Goal: Information Seeking & Learning: Find specific fact

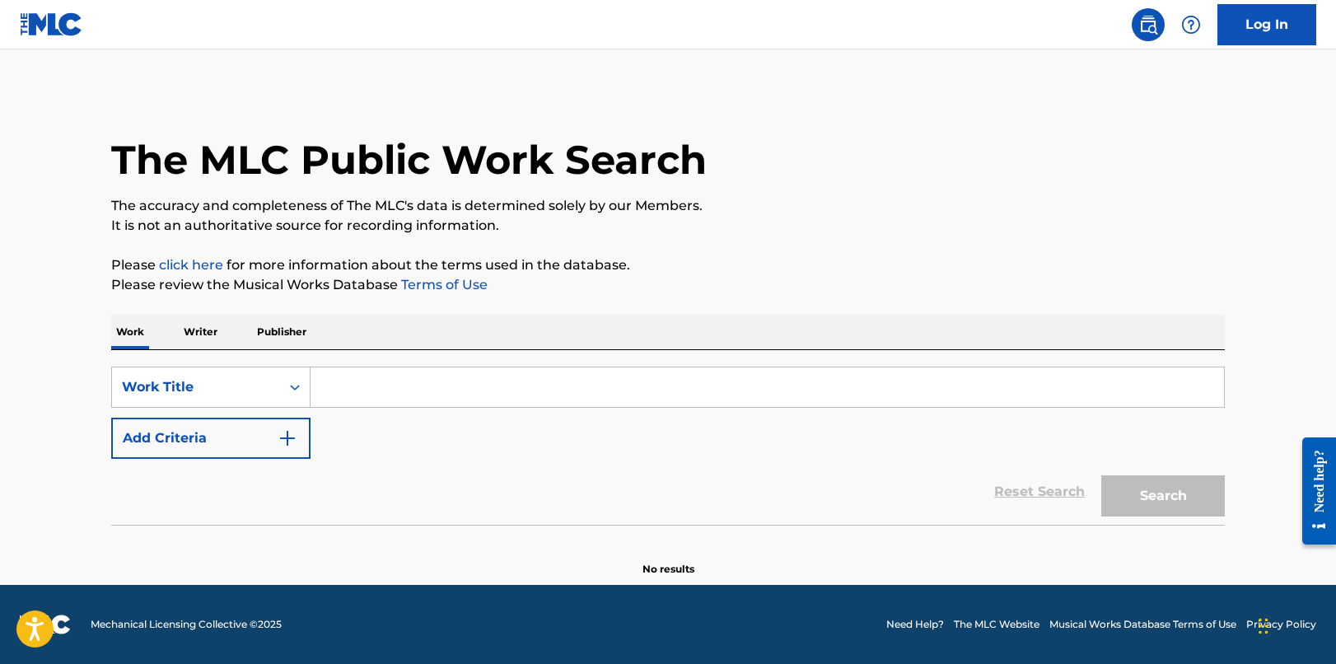
click at [394, 386] on input "Search Form" at bounding box center [767, 387] width 913 height 40
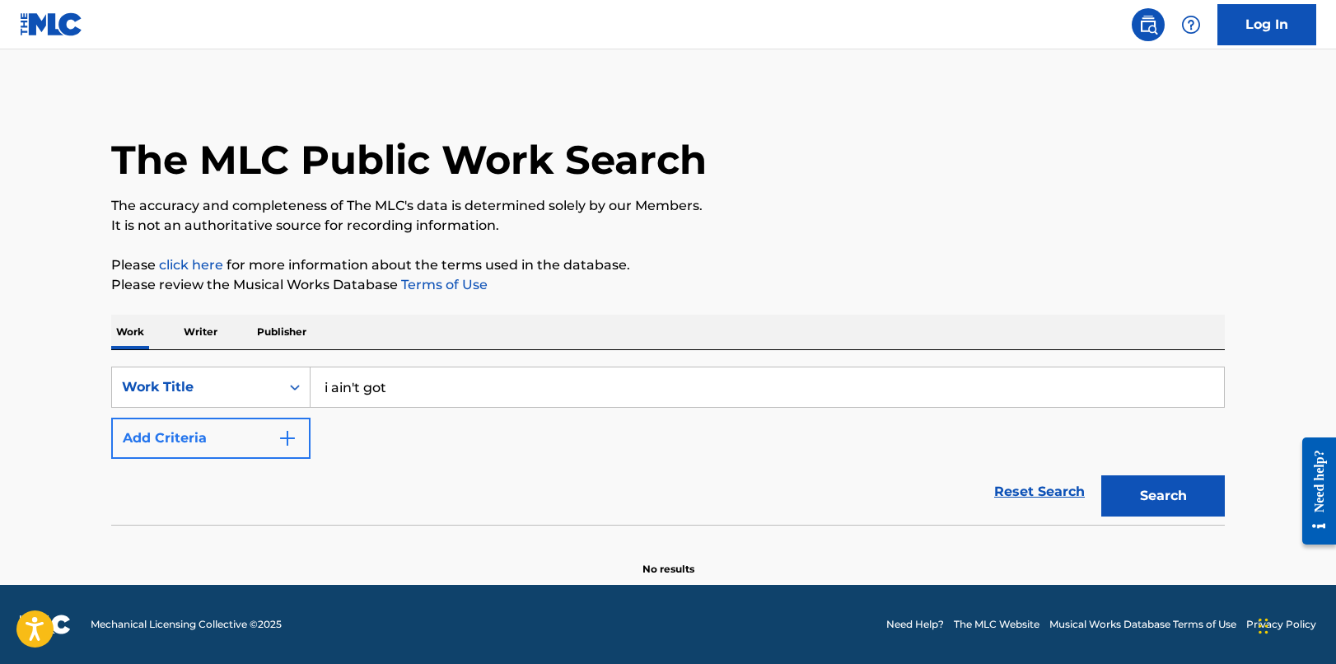
type input "i ain't got"
click at [227, 447] on button "Add Criteria" at bounding box center [210, 438] width 199 height 41
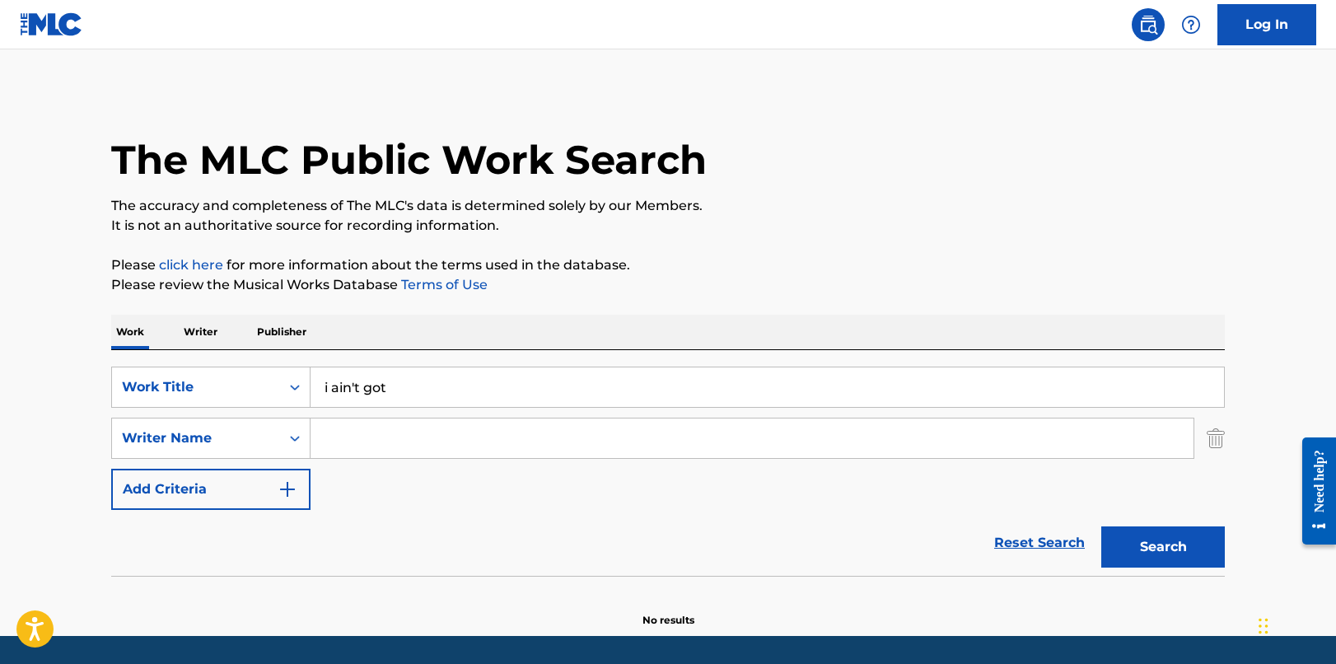
click at [365, 447] on input "Search Form" at bounding box center [752, 438] width 883 height 40
type input "fotine"
click at [1101, 526] on button "Search" at bounding box center [1163, 546] width 124 height 41
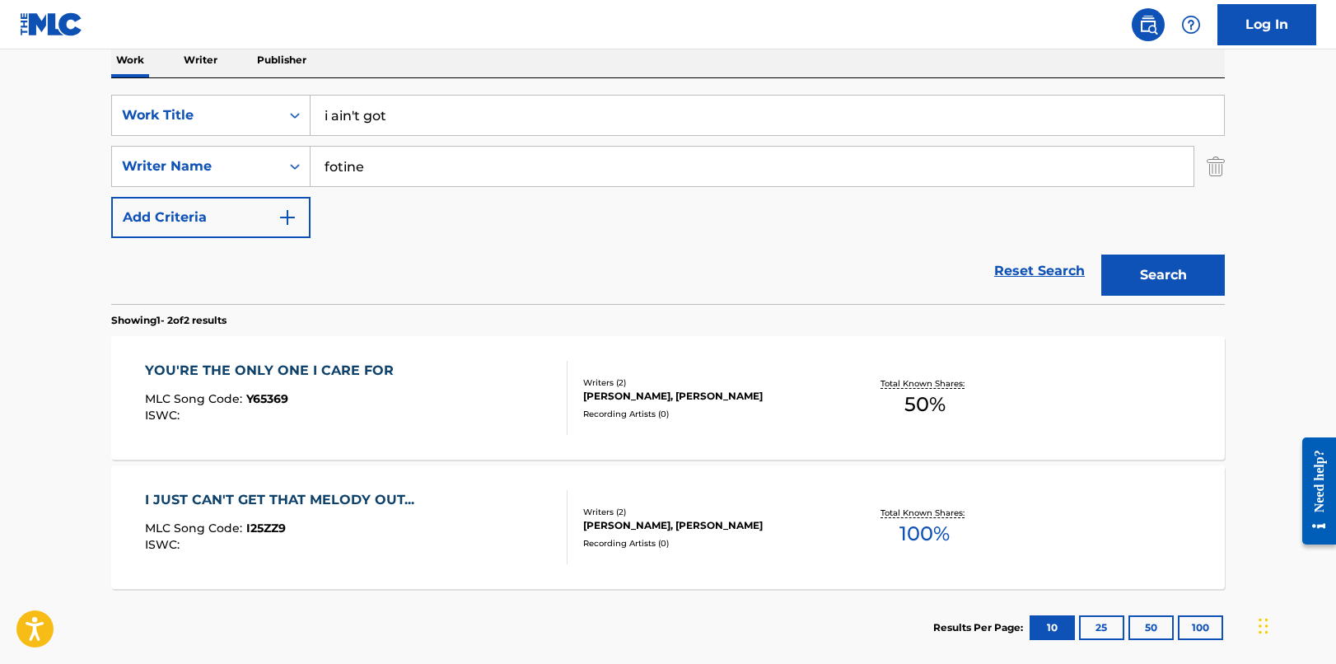
scroll to position [285, 0]
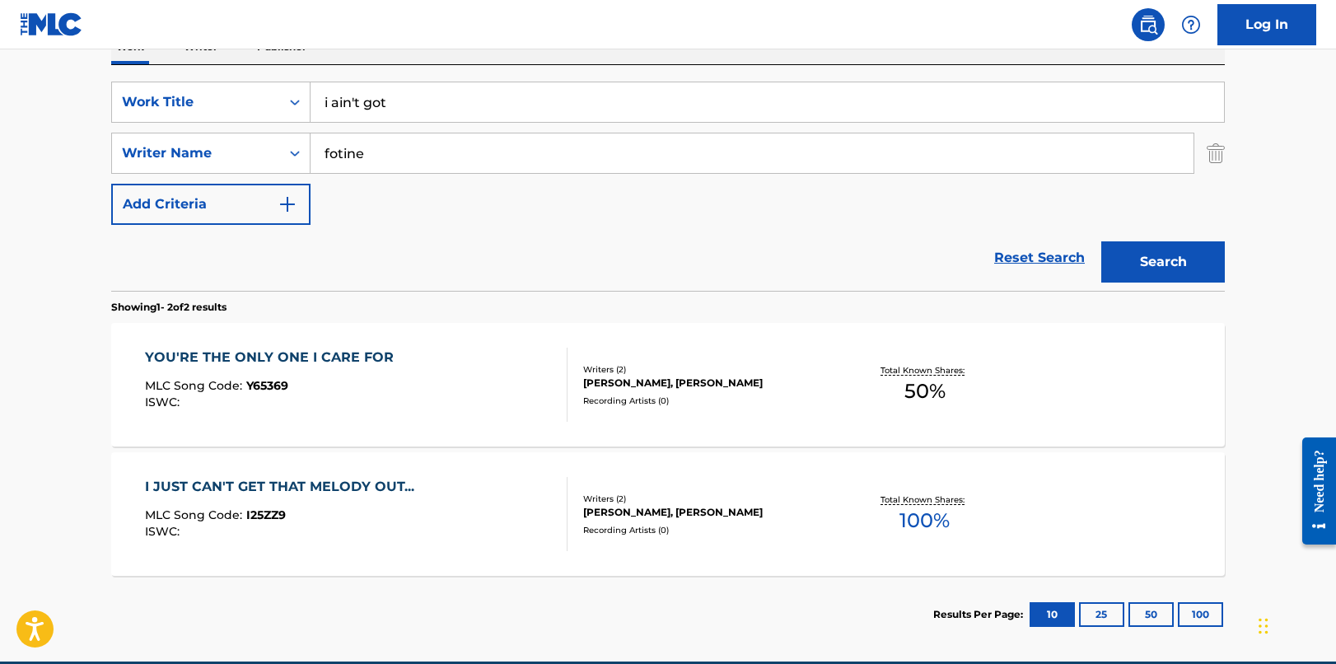
click at [440, 100] on input "i ain't got" at bounding box center [767, 102] width 913 height 40
type input "i ain't got nothing but the blues"
click at [1173, 256] on button "Search" at bounding box center [1163, 261] width 124 height 41
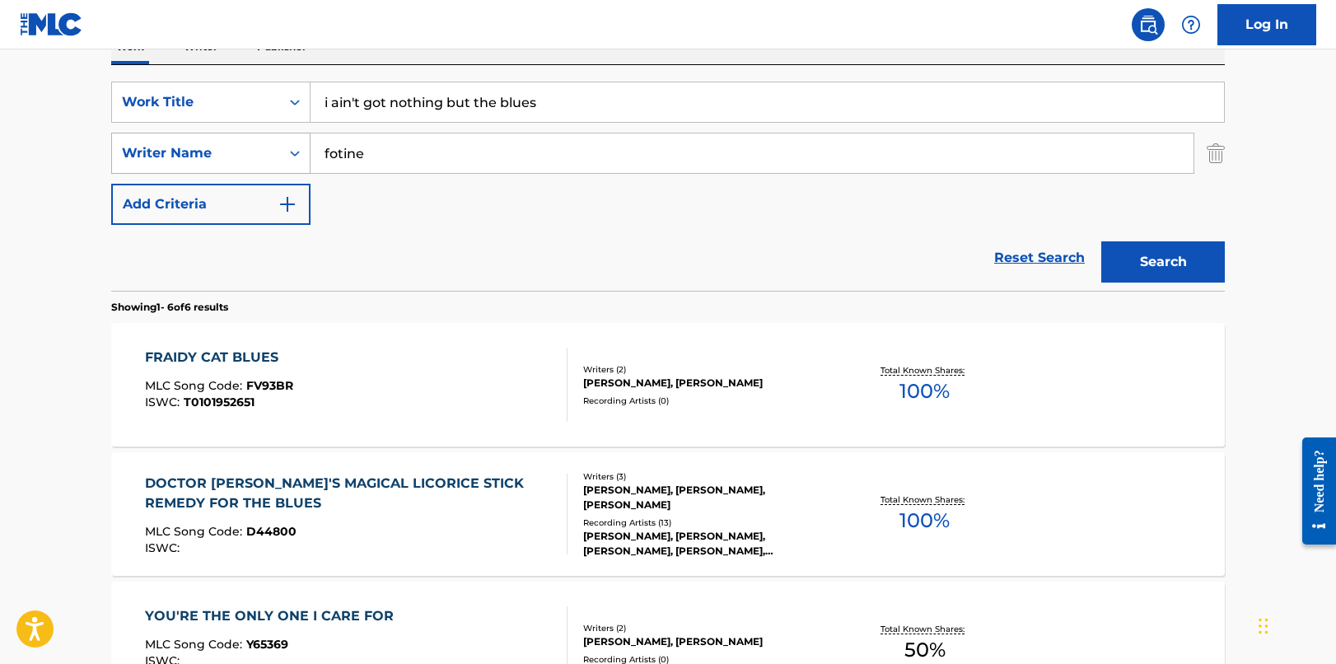
drag, startPoint x: 447, startPoint y: 162, endPoint x: 230, endPoint y: 154, distance: 217.6
click at [230, 154] on div "SearchWithCriteriaae76dc15-e829-4f15-87e9-d835942dbf3c Writer Name fotine" at bounding box center [668, 153] width 1114 height 41
click at [1154, 264] on button "Search" at bounding box center [1163, 261] width 124 height 41
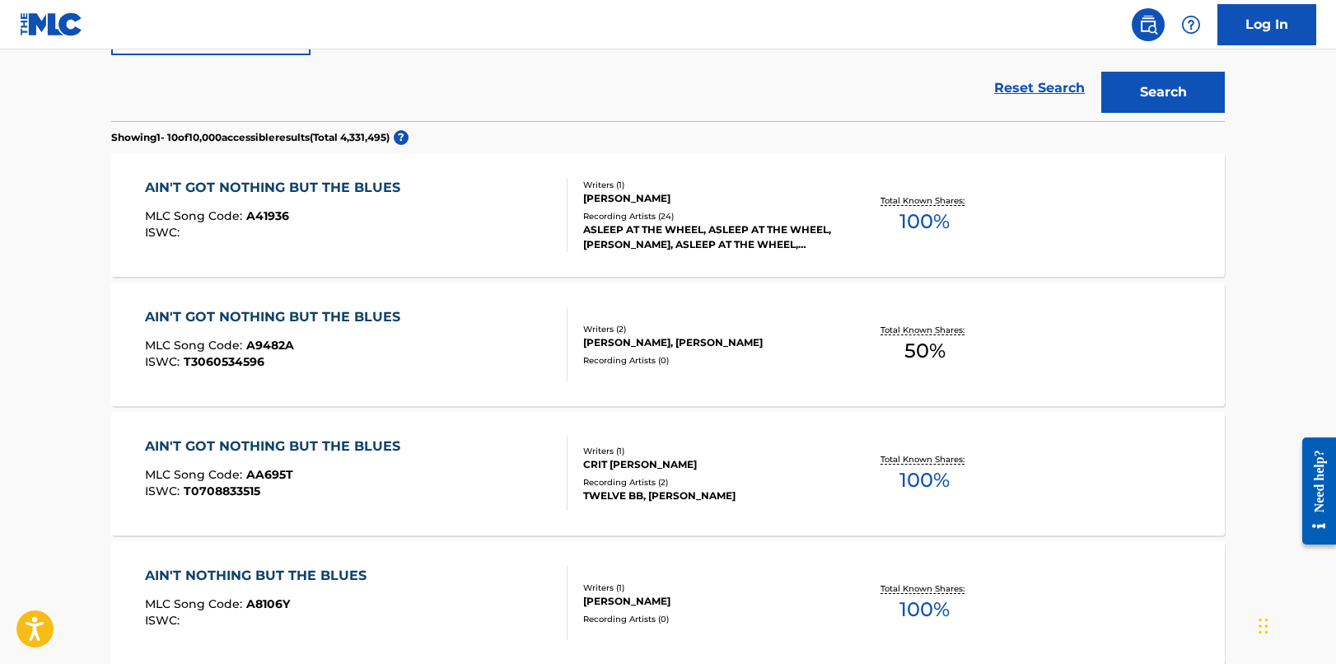
scroll to position [0, 0]
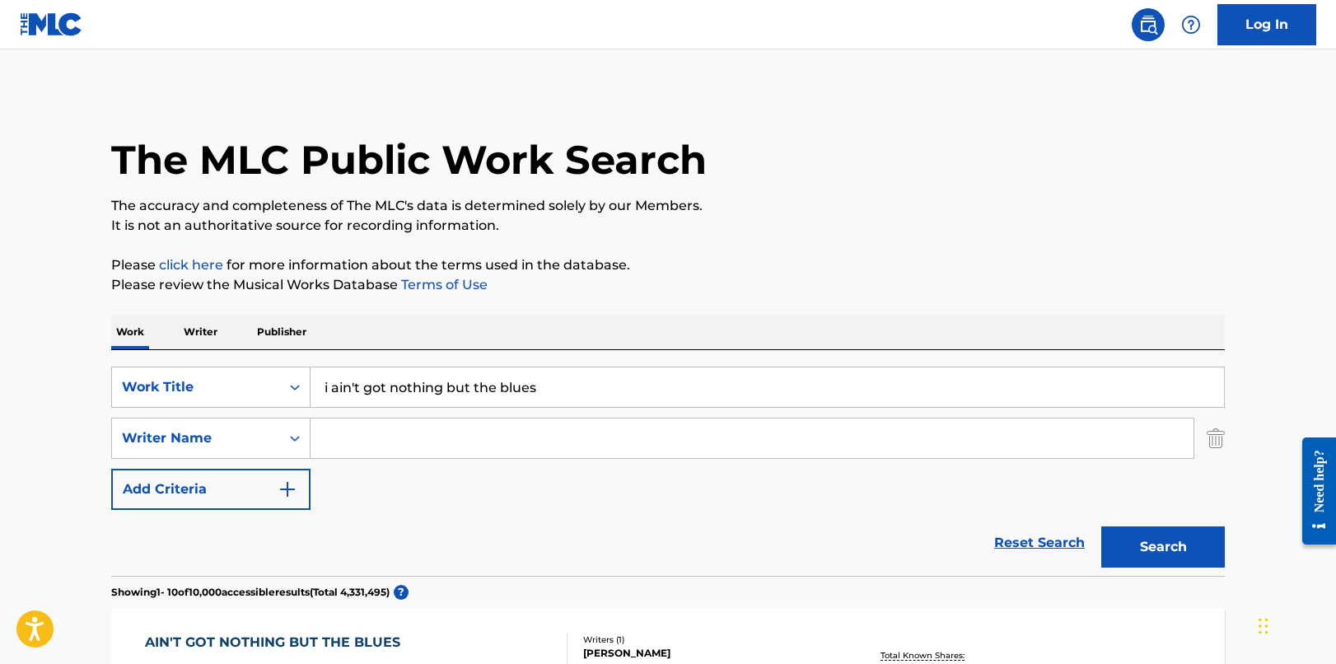
click at [444, 397] on input "i ain't got nothing but the blues" at bounding box center [767, 387] width 913 height 40
click at [442, 395] on input "i ain't got nothing but the blues" at bounding box center [767, 387] width 913 height 40
click at [442, 387] on input "i ain't got nothing but the blues" at bounding box center [767, 387] width 913 height 40
type input "i ain't got nothin but the blues"
click at [1101, 526] on button "Search" at bounding box center [1163, 546] width 124 height 41
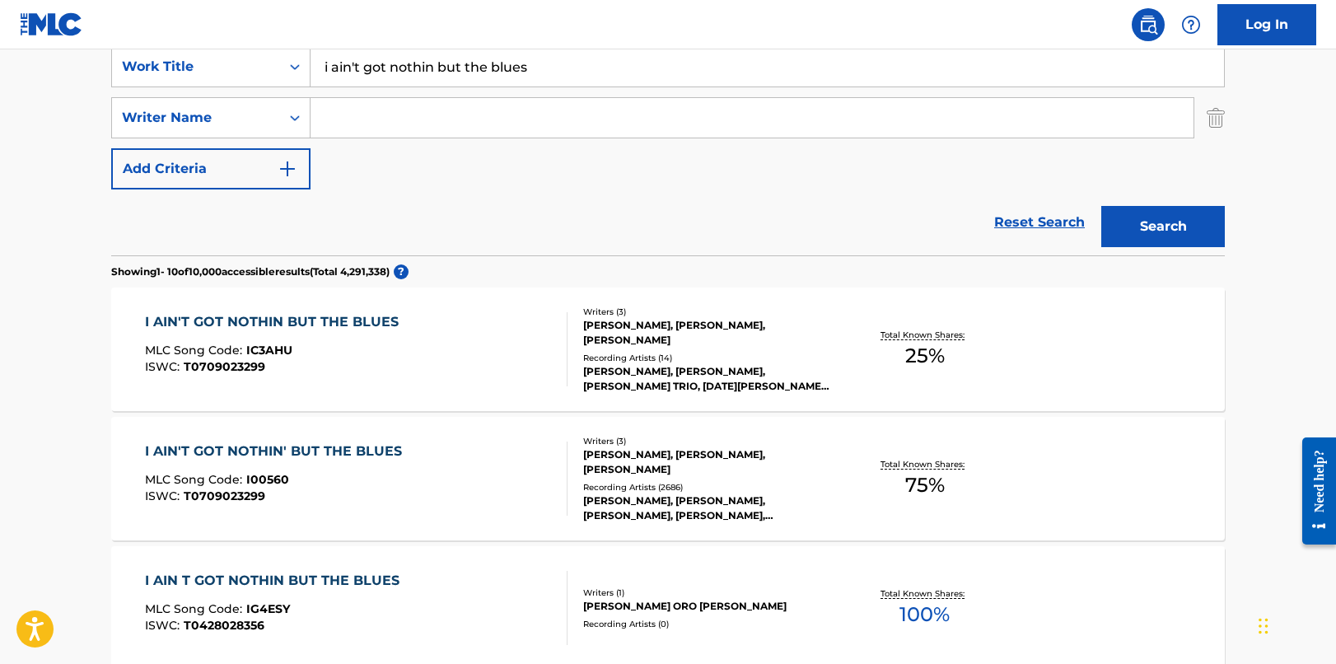
scroll to position [323, 0]
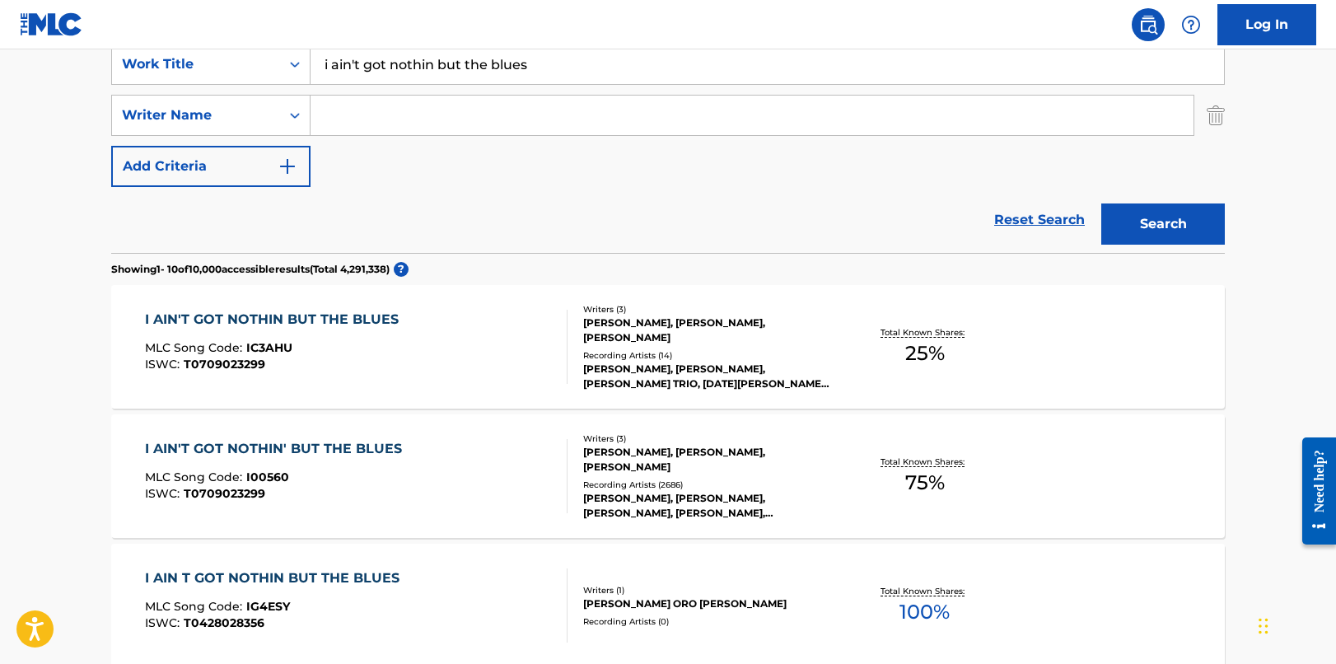
click at [307, 437] on div "I AIN'T GOT NOTHIN' BUT THE BLUES MLC Song Code : I00560 ISWC : T0709023299 Wri…" at bounding box center [668, 476] width 1114 height 124
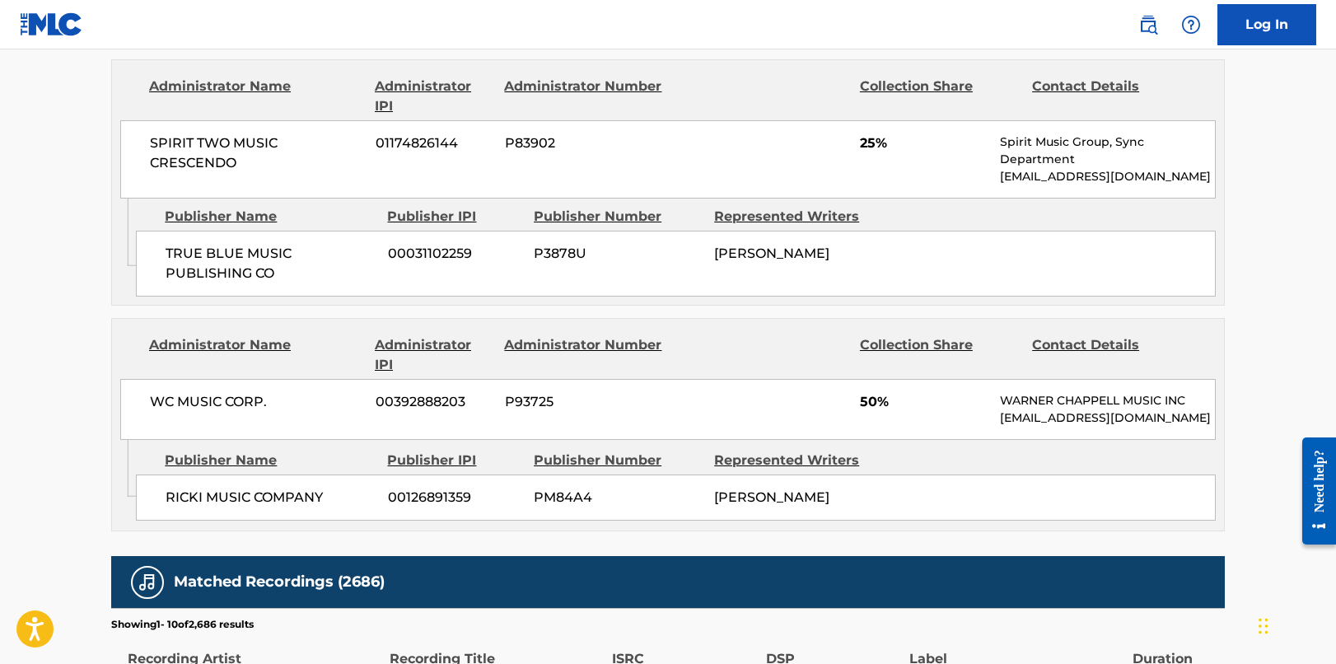
scroll to position [936, 0]
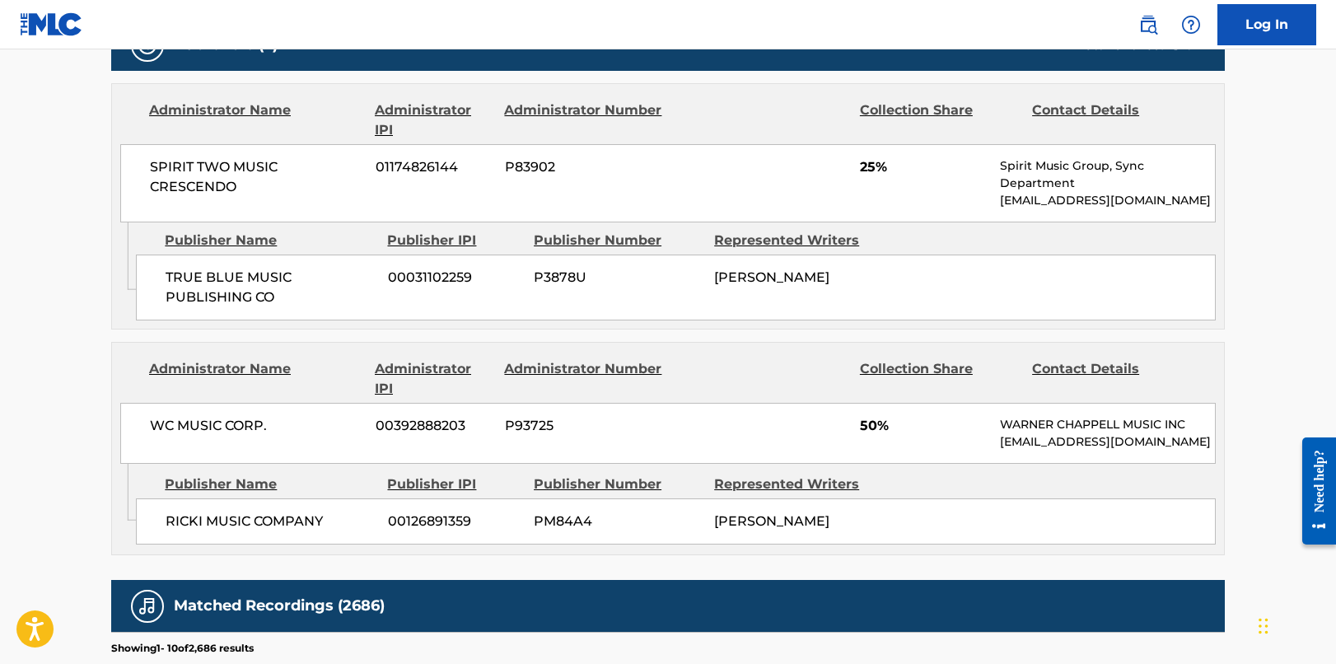
scroll to position [323, 0]
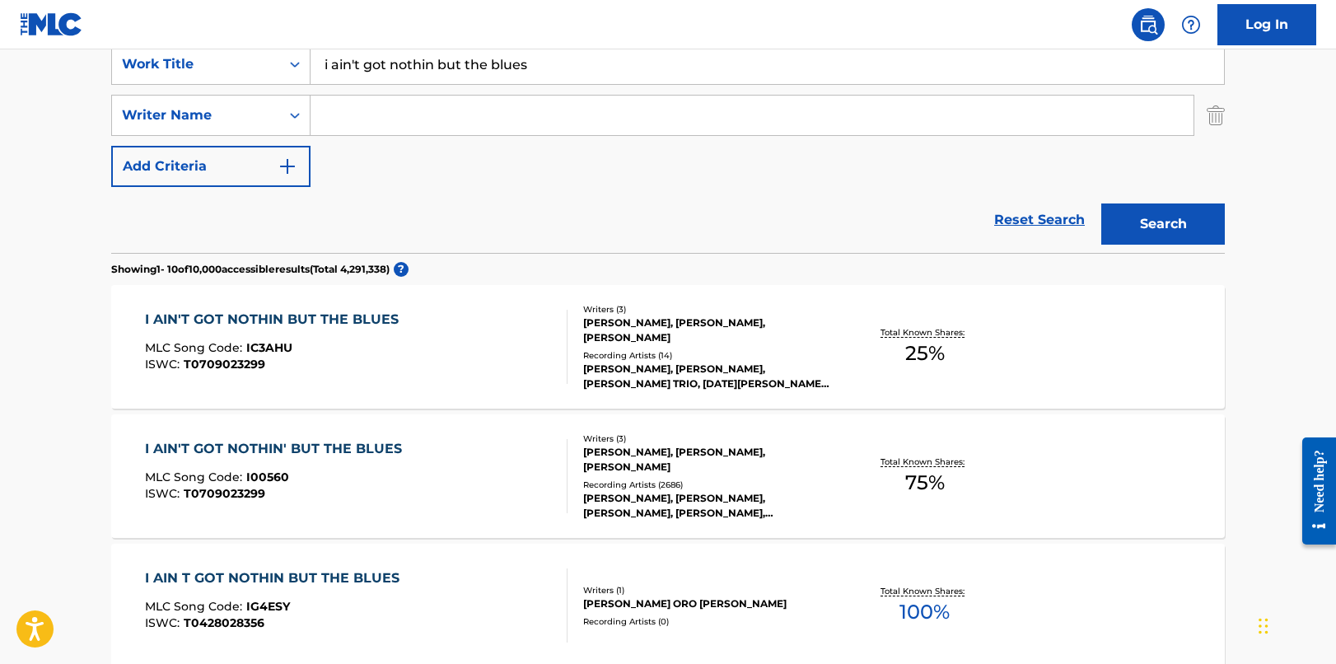
click at [327, 448] on div "I AIN'T GOT NOTHIN' BUT THE BLUES" at bounding box center [277, 449] width 265 height 20
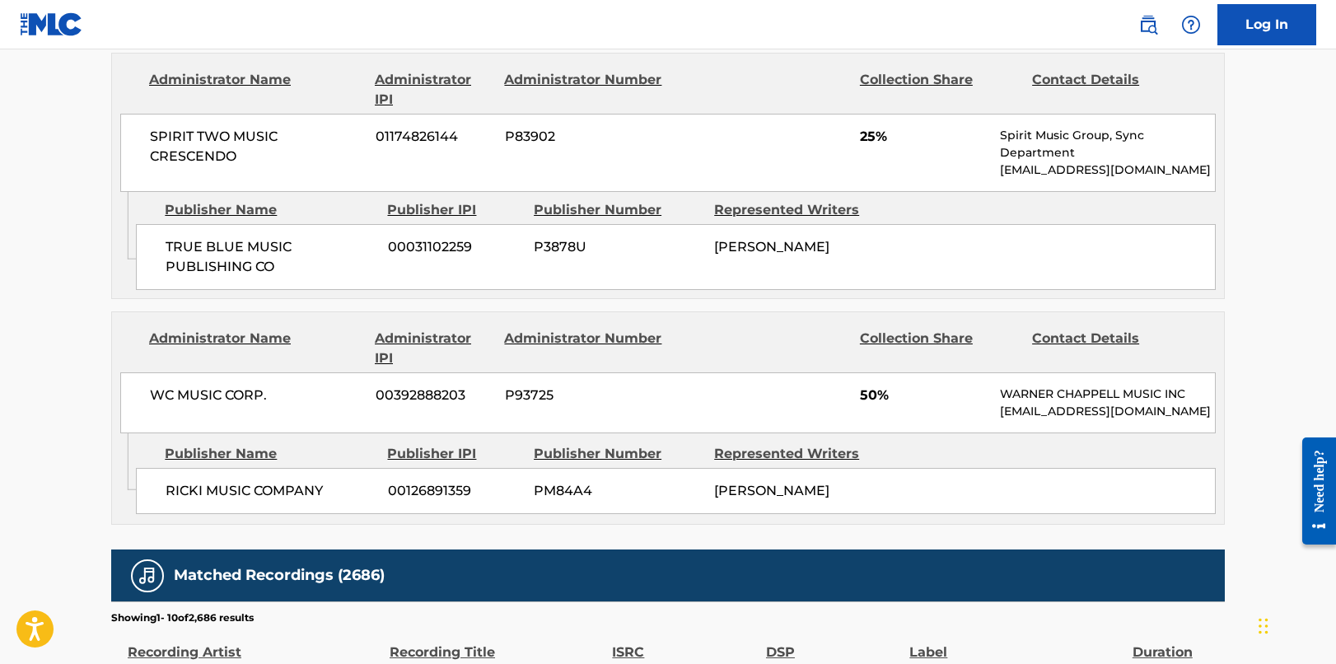
scroll to position [988, 0]
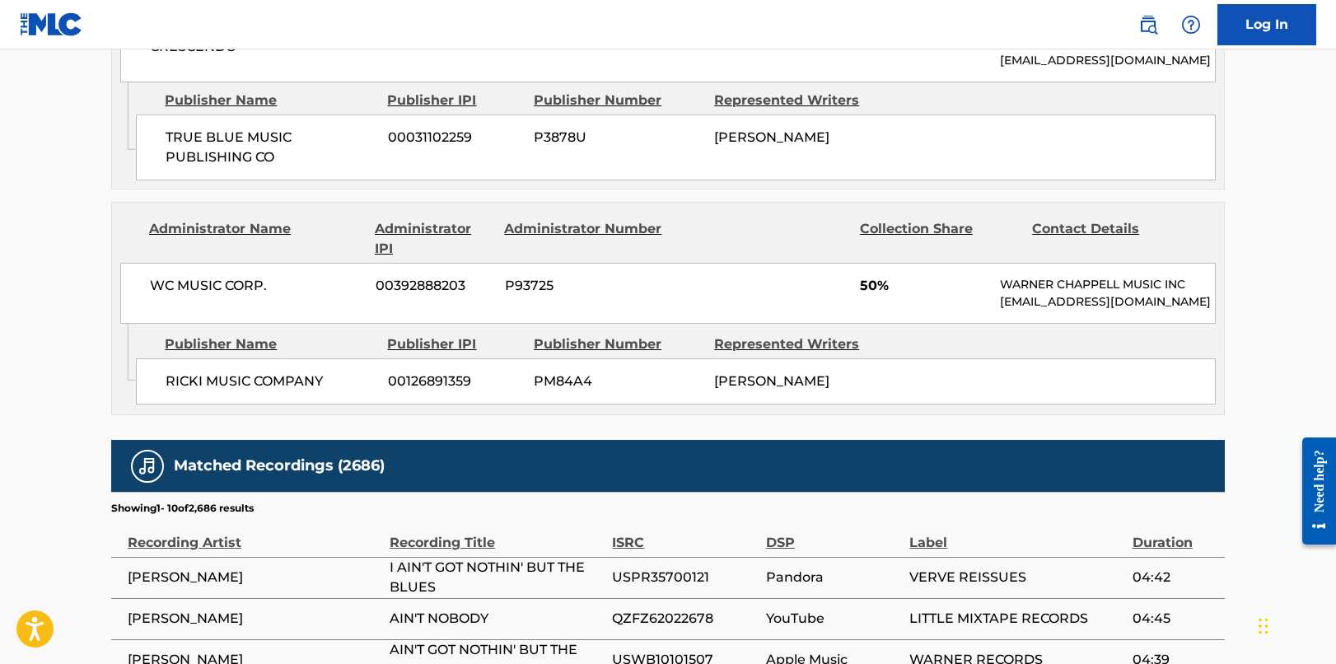
scroll to position [323, 0]
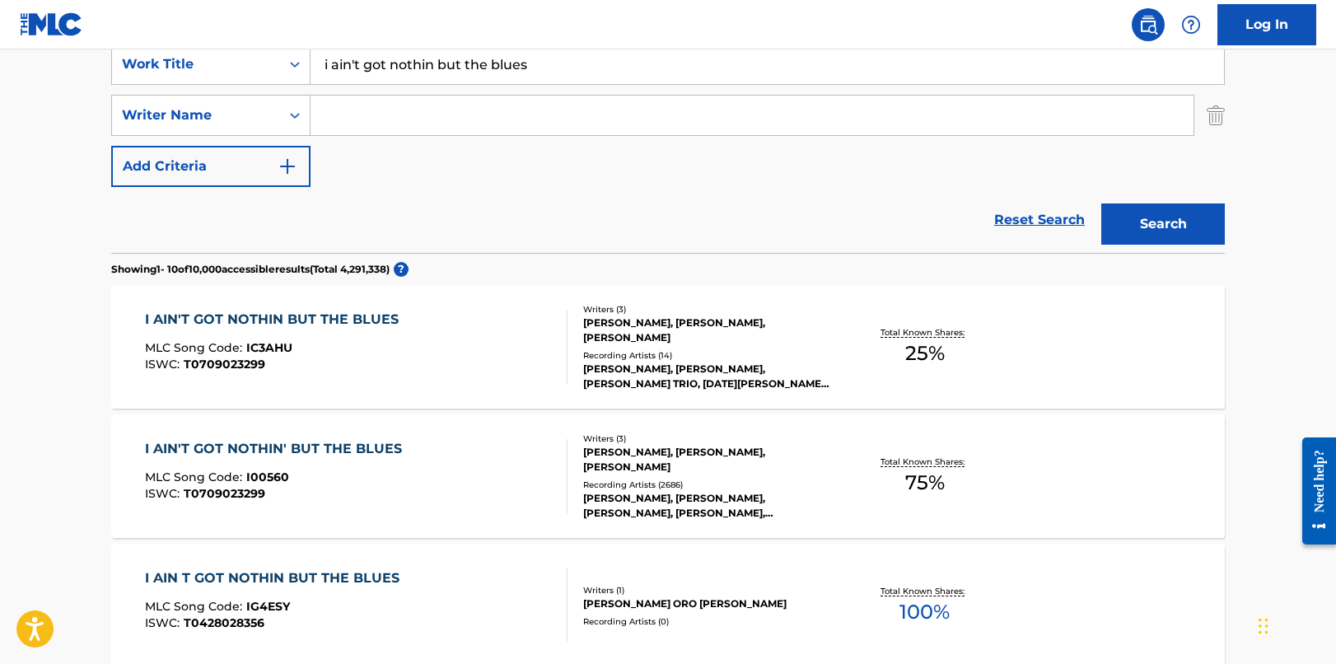
click at [390, 447] on div "I AIN'T GOT NOTHIN' BUT THE BLUES" at bounding box center [277, 449] width 265 height 20
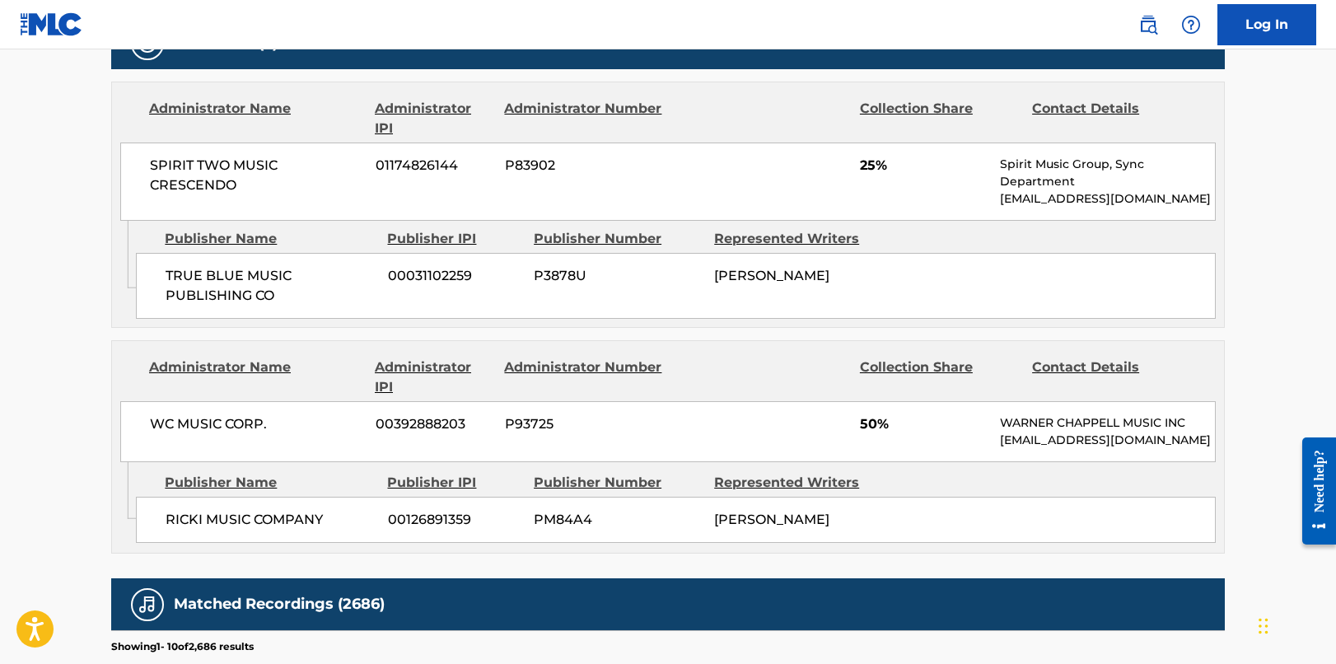
scroll to position [908, 0]
